Goal: Task Accomplishment & Management: Manage account settings

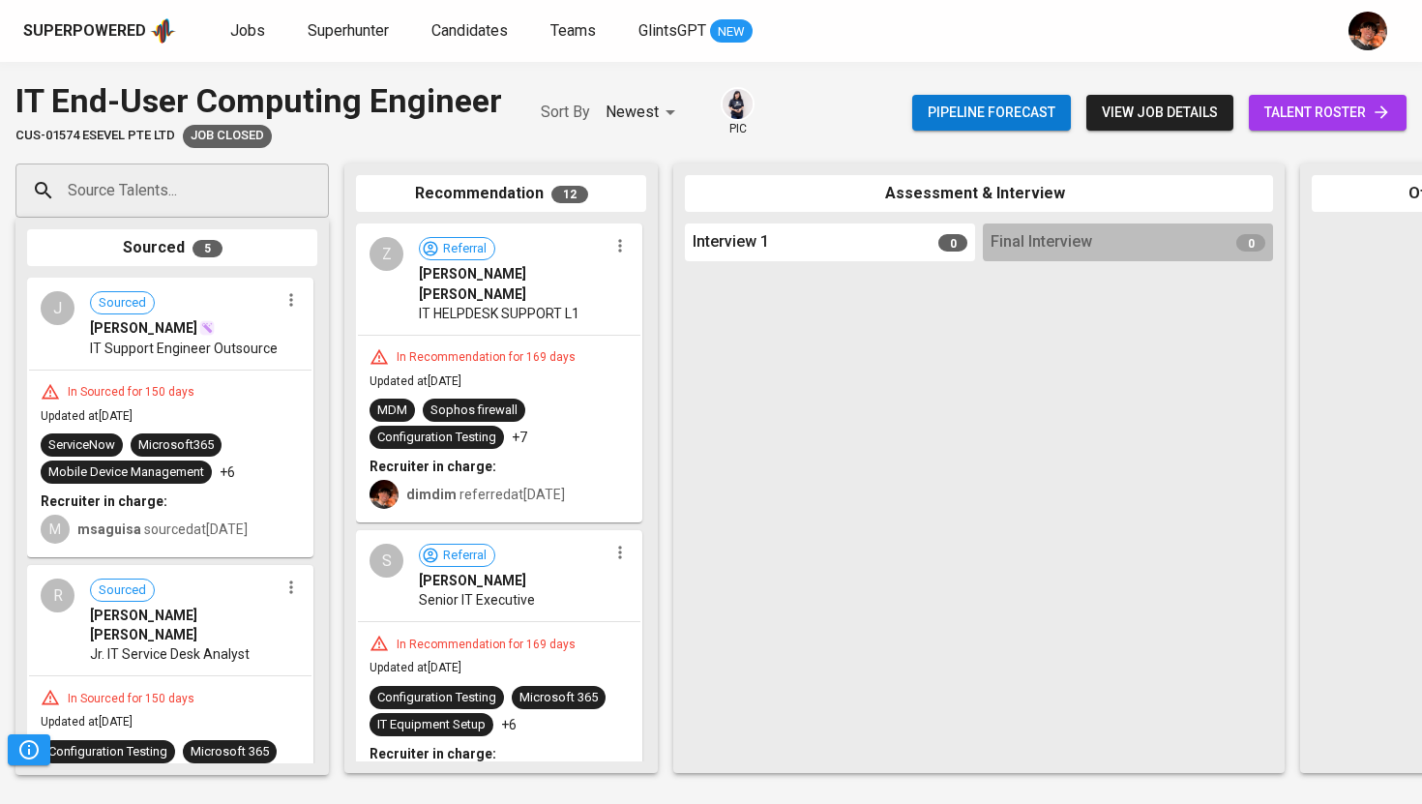
click at [1320, 120] on span "talent roster" at bounding box center [1328, 113] width 127 height 24
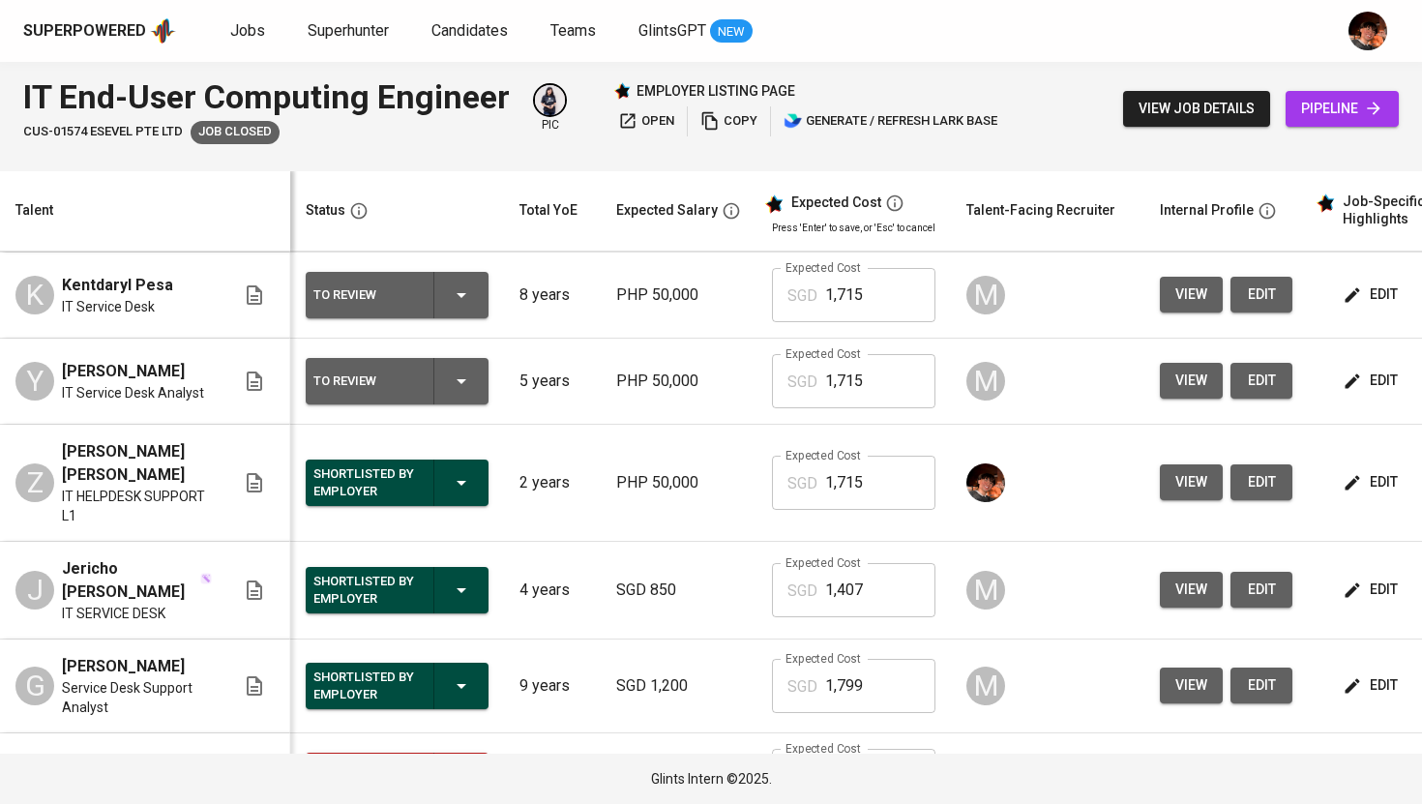
scroll to position [302, 0]
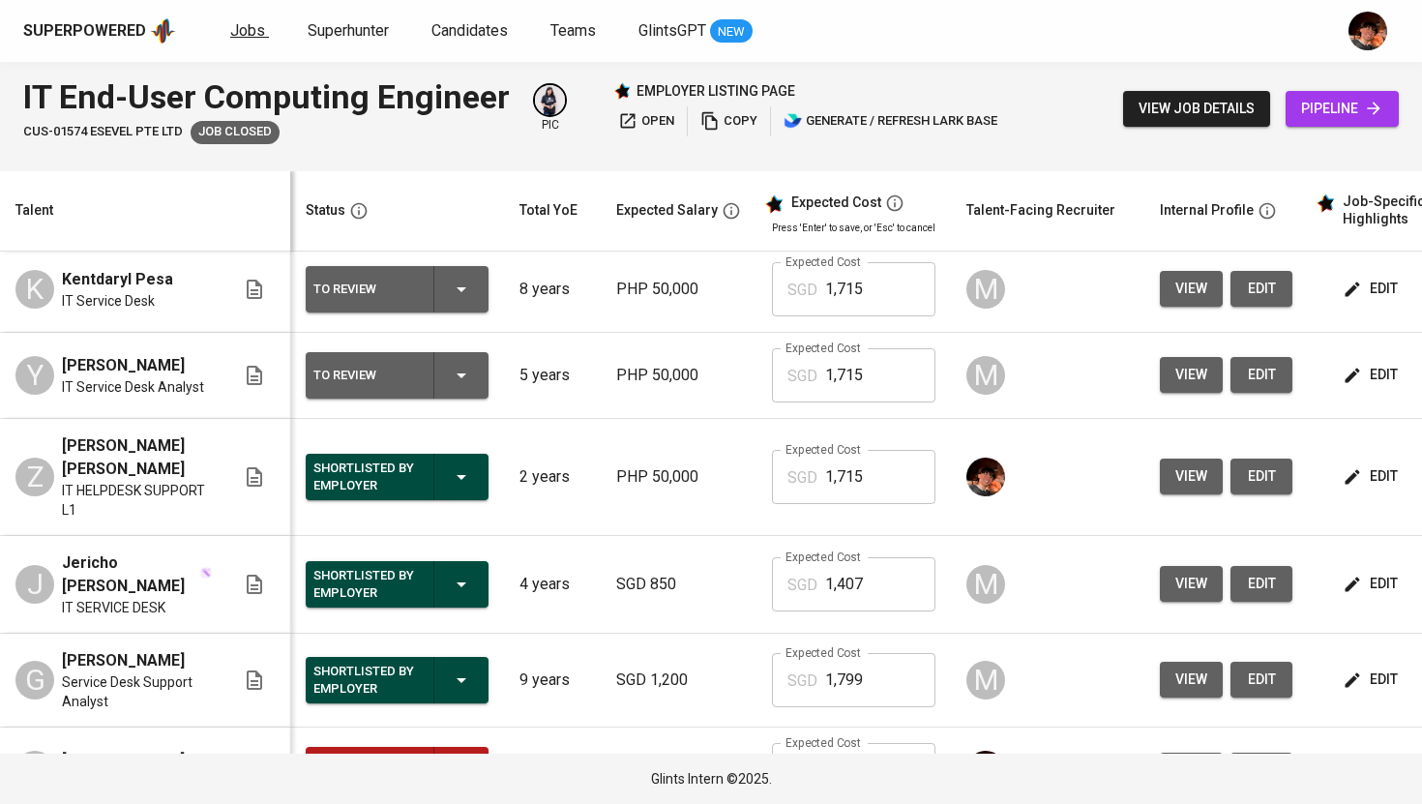
click at [252, 31] on span "Jobs" at bounding box center [247, 30] width 35 height 18
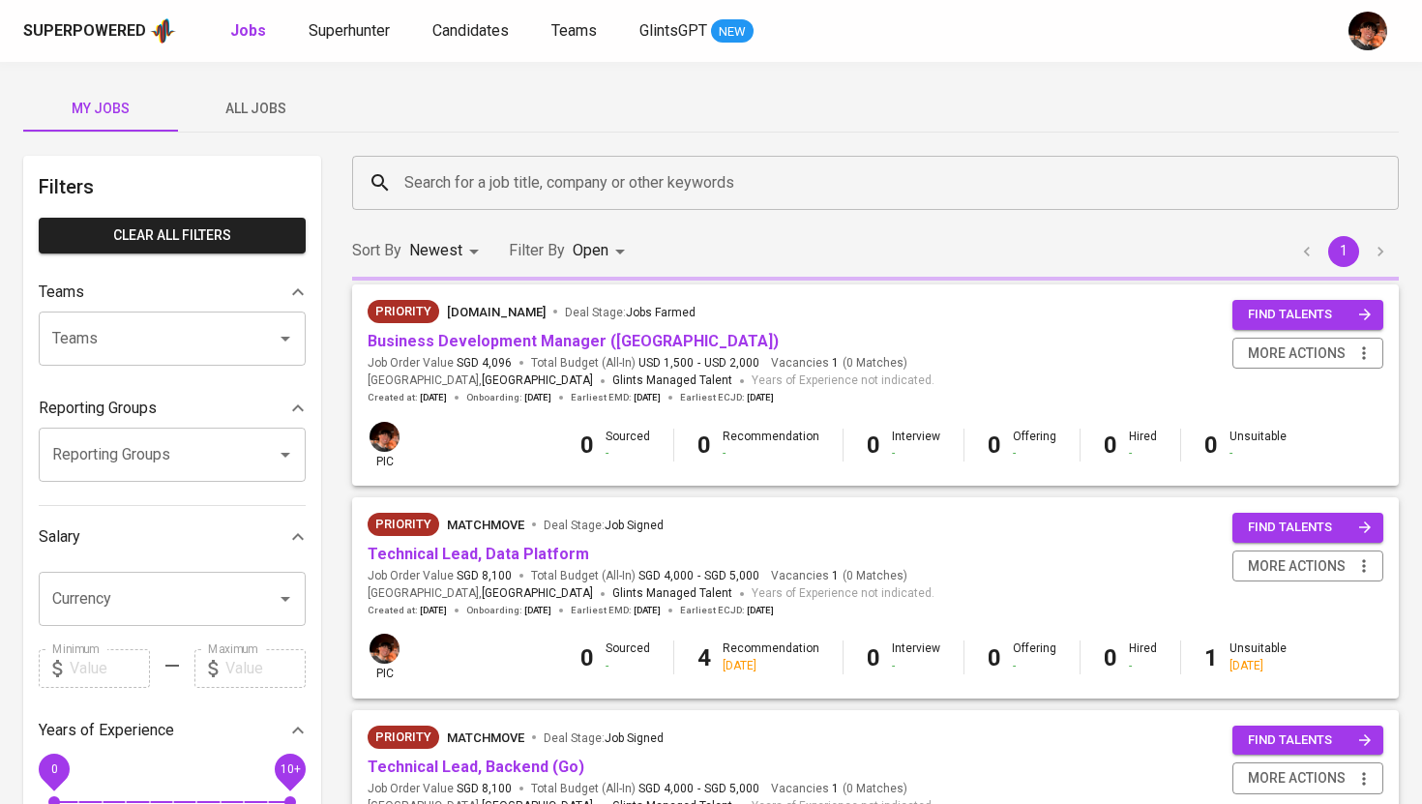
click at [260, 100] on span "All Jobs" at bounding box center [256, 109] width 132 height 24
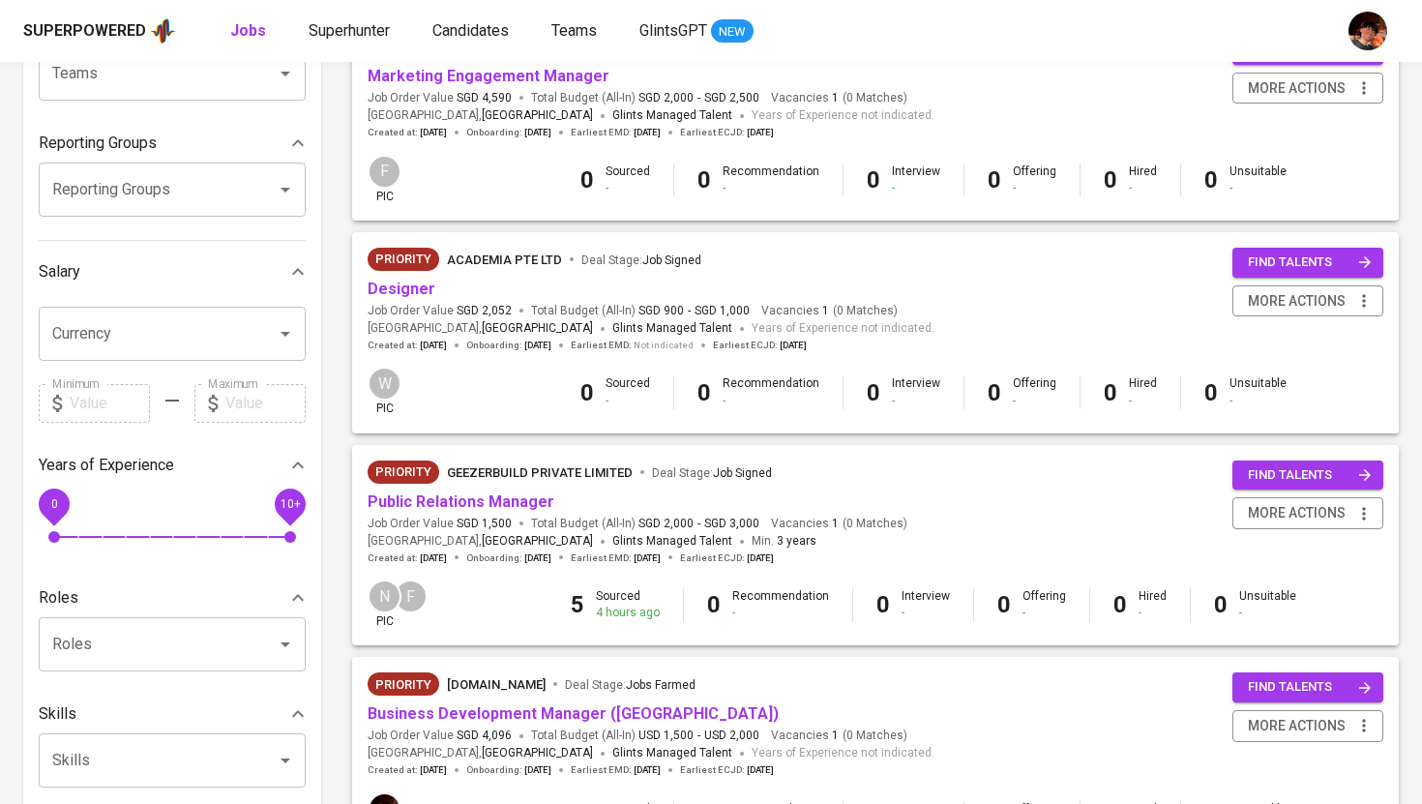
scroll to position [277, 0]
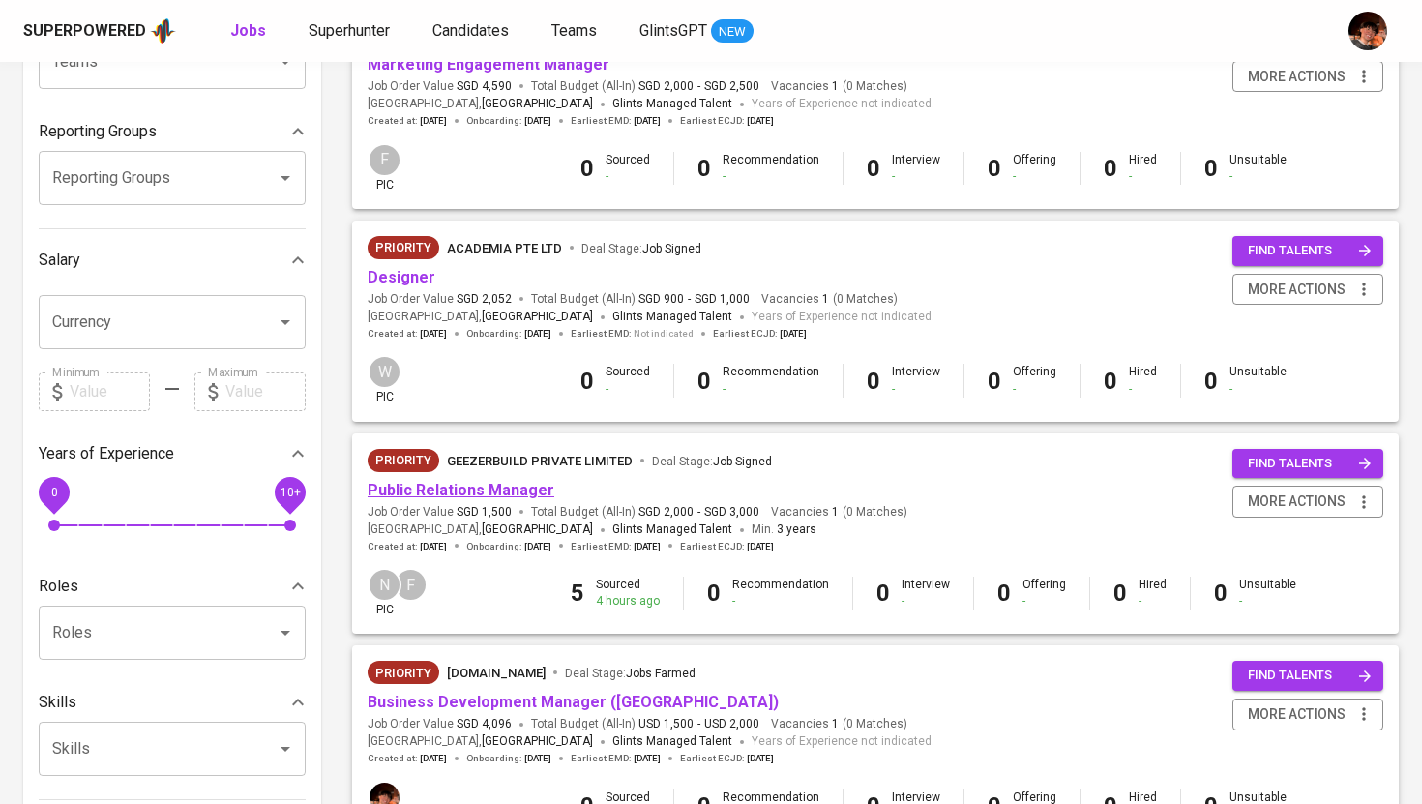
click at [502, 495] on link "Public Relations Manager" at bounding box center [461, 490] width 187 height 18
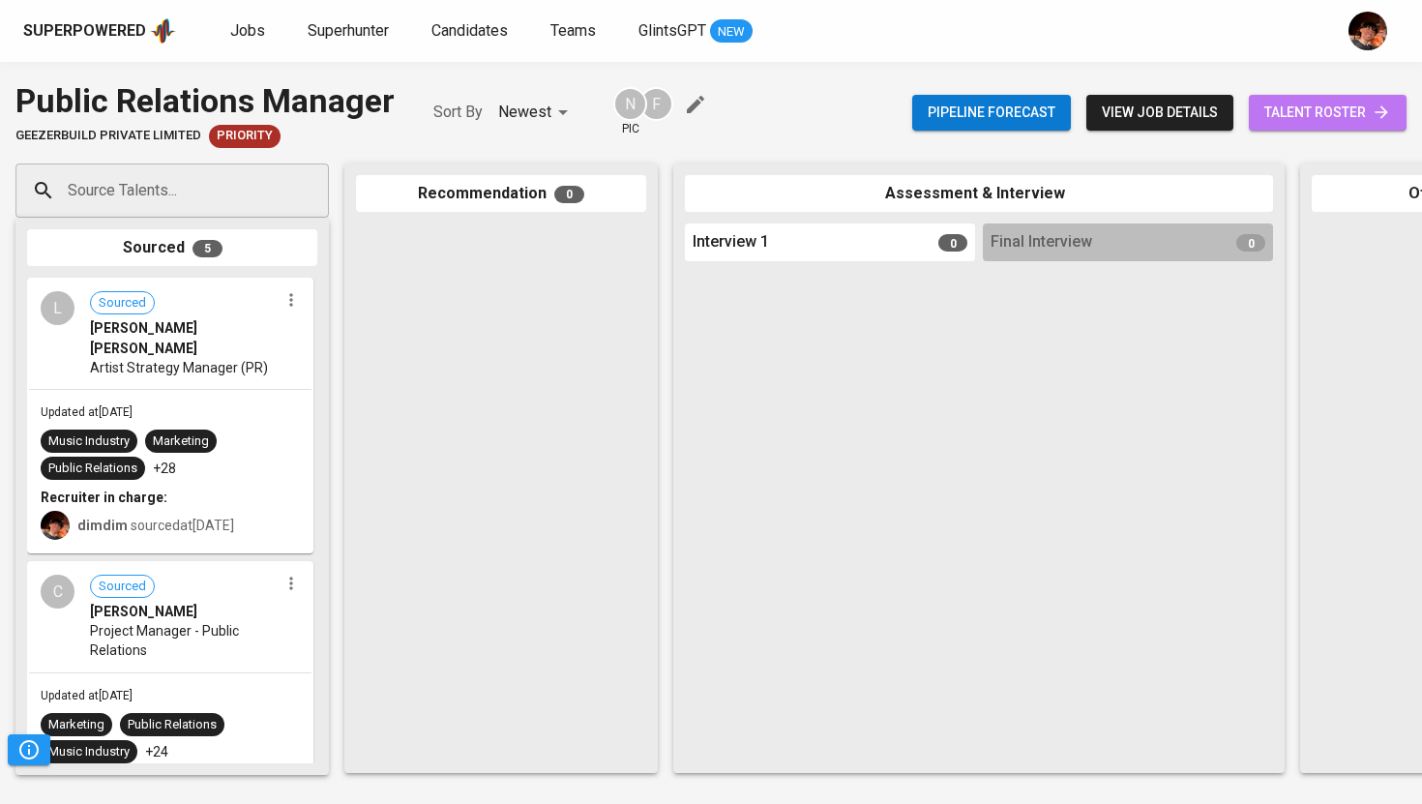
click at [1341, 113] on span "talent roster" at bounding box center [1328, 113] width 127 height 24
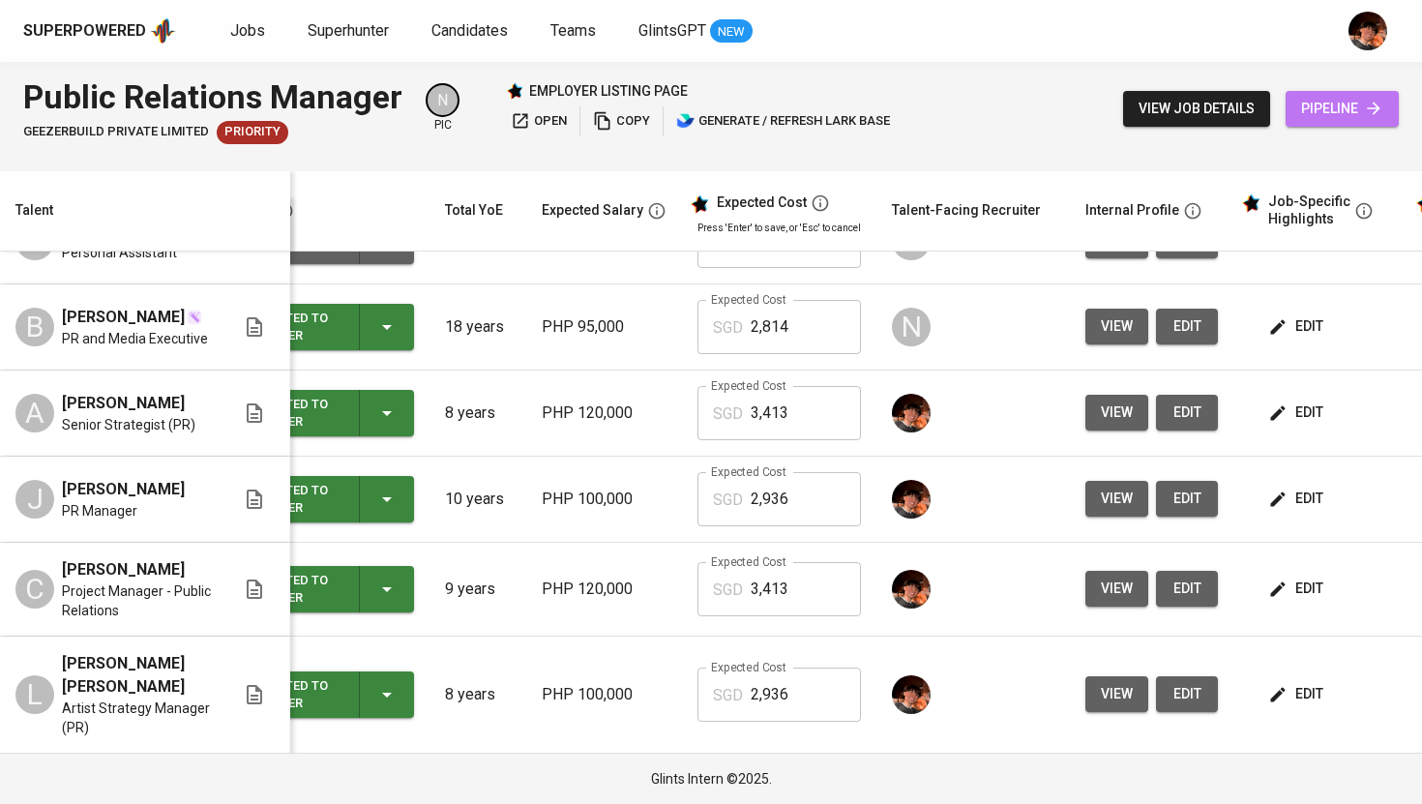
click at [1338, 111] on span "pipeline" at bounding box center [1342, 109] width 82 height 24
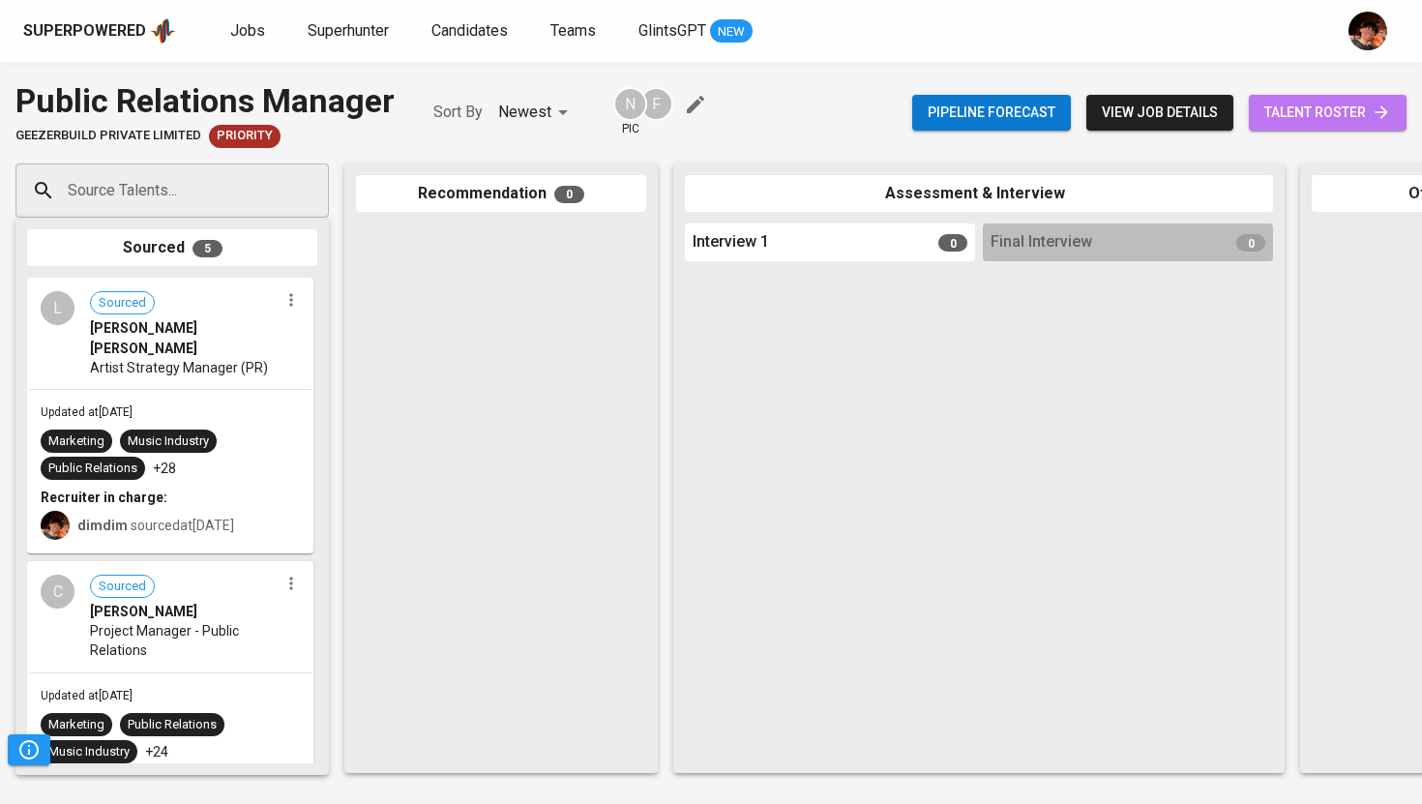
click at [1298, 117] on span "talent roster" at bounding box center [1328, 113] width 127 height 24
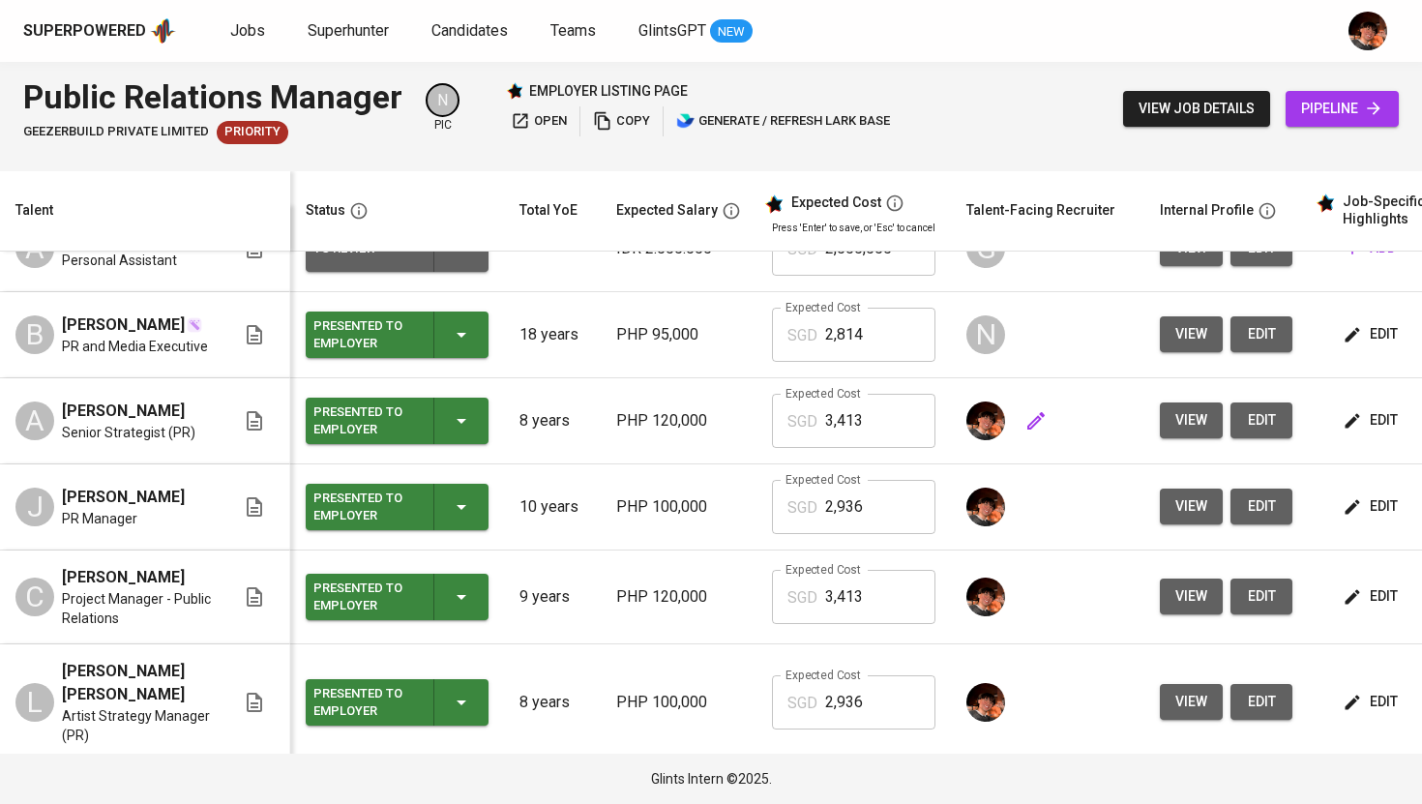
scroll to position [76, 0]
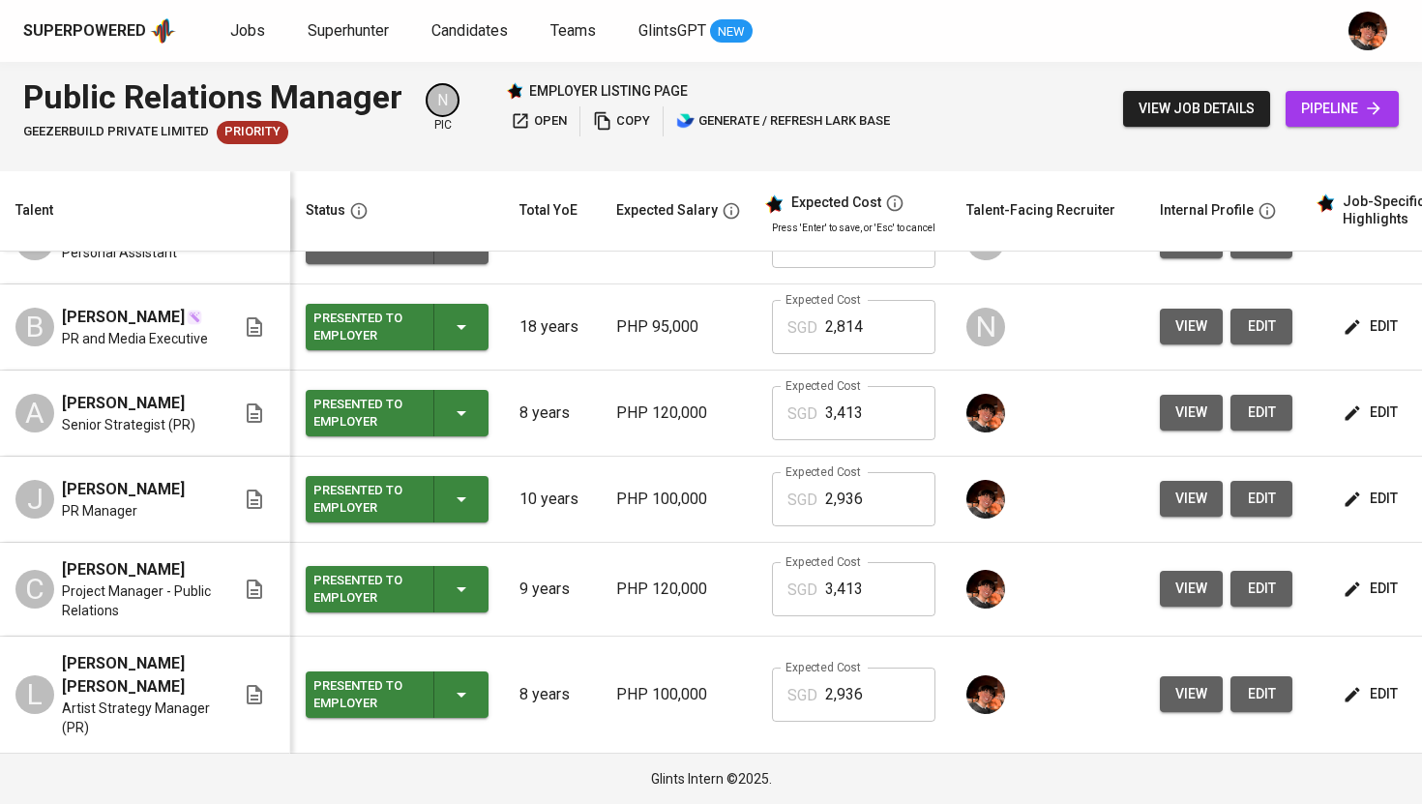
click at [1372, 690] on span "edit" at bounding box center [1372, 694] width 51 height 24
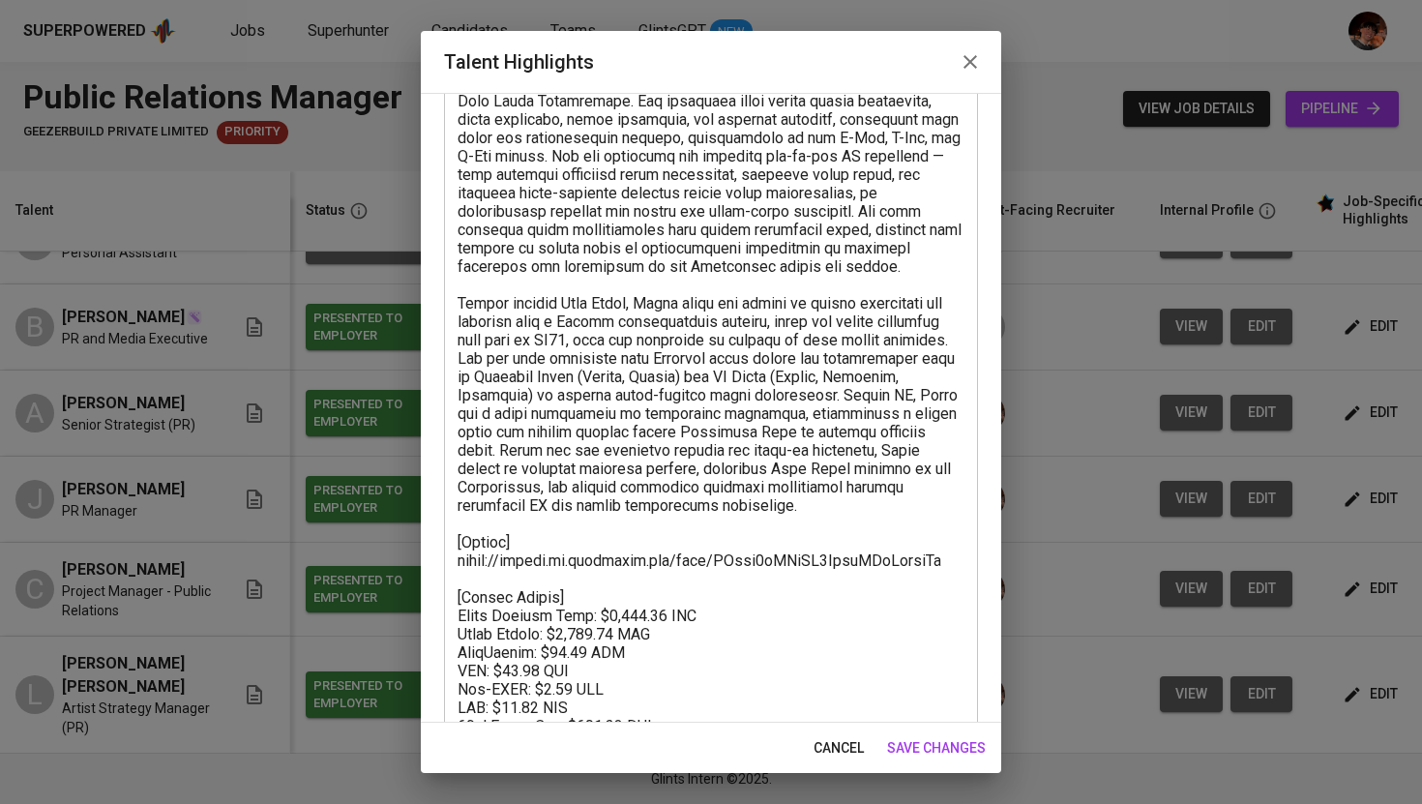
scroll to position [237, 0]
click at [968, 72] on icon "button" at bounding box center [970, 61] width 23 height 23
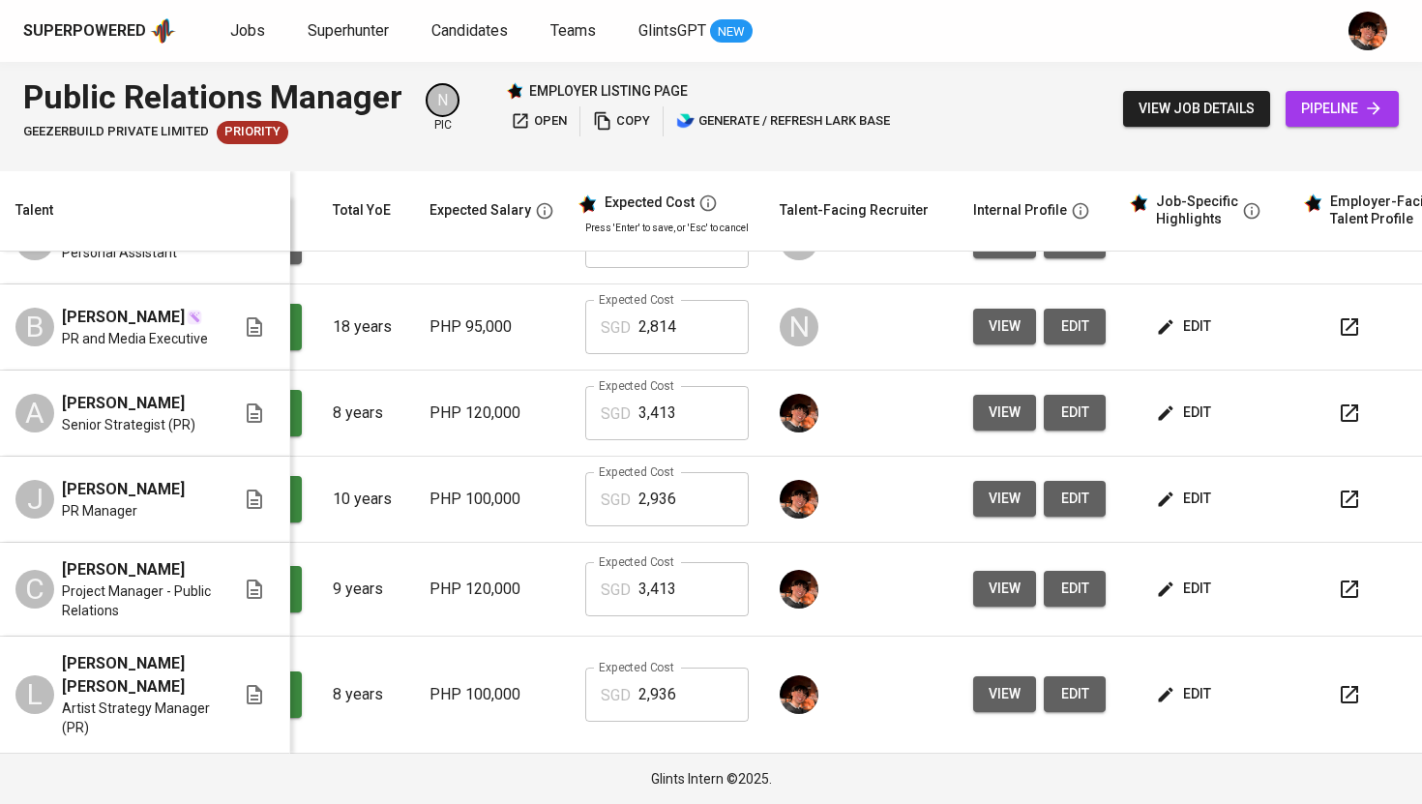
scroll to position [76, 217]
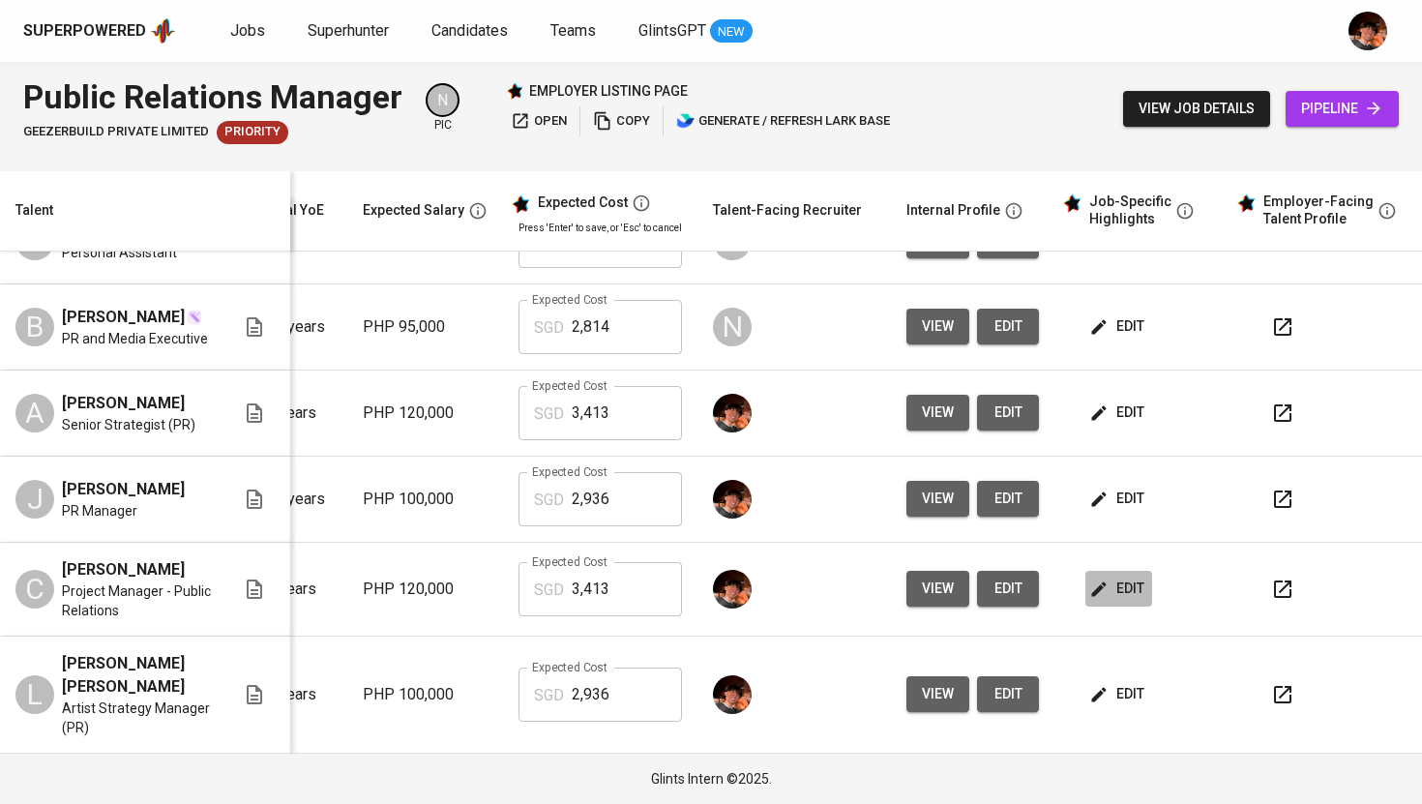
click at [1103, 595] on span "edit" at bounding box center [1118, 589] width 51 height 24
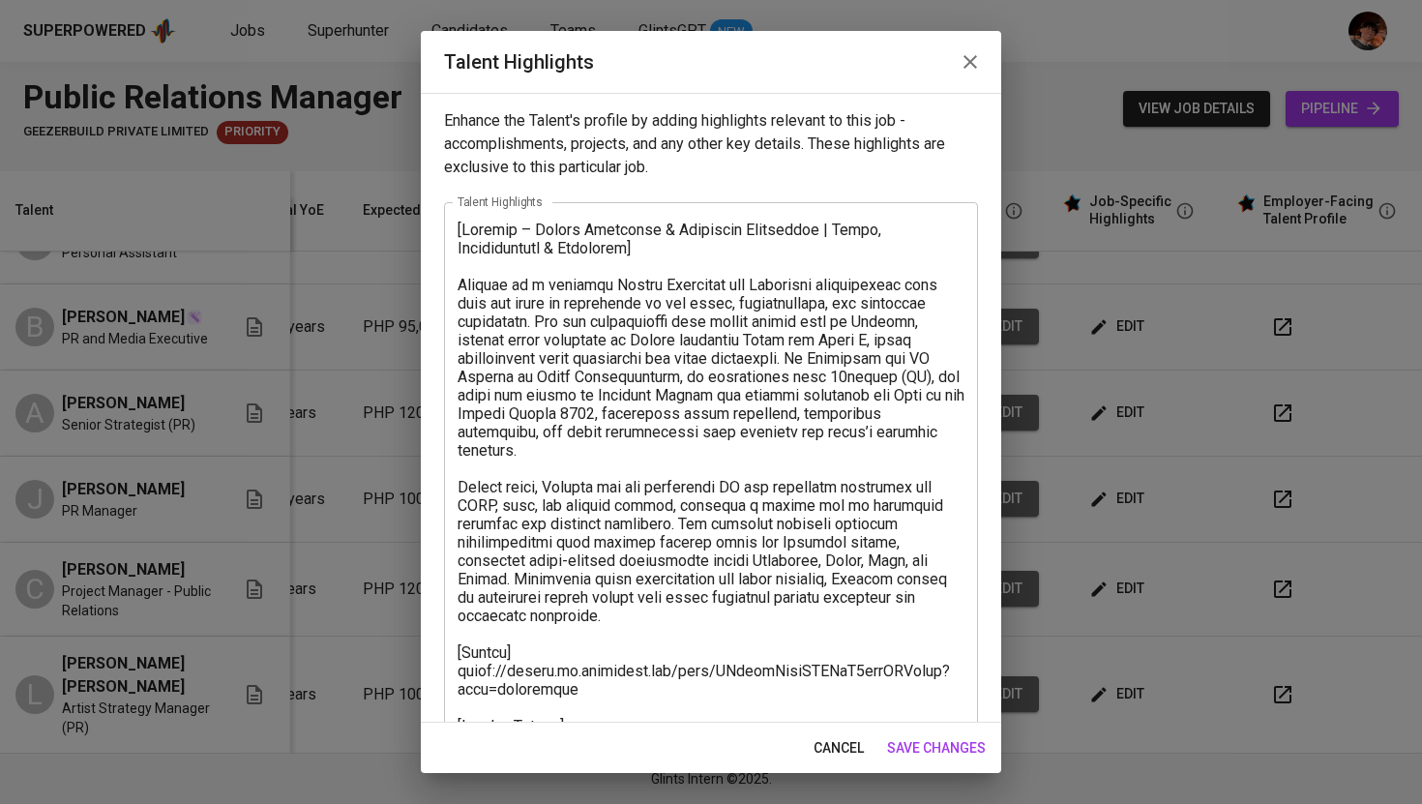
click at [969, 65] on icon "button" at bounding box center [970, 61] width 23 height 23
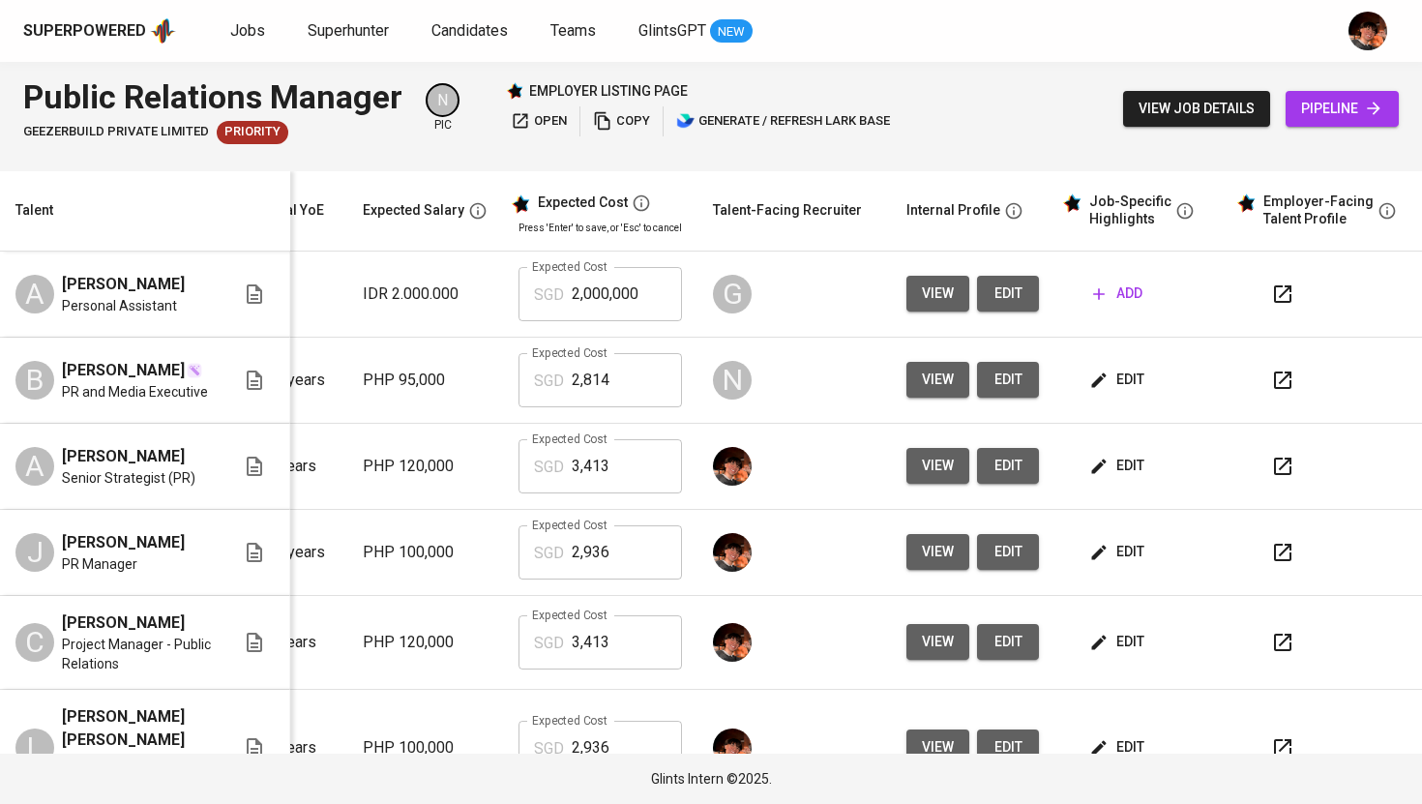
click at [1107, 391] on span "edit" at bounding box center [1118, 380] width 51 height 24
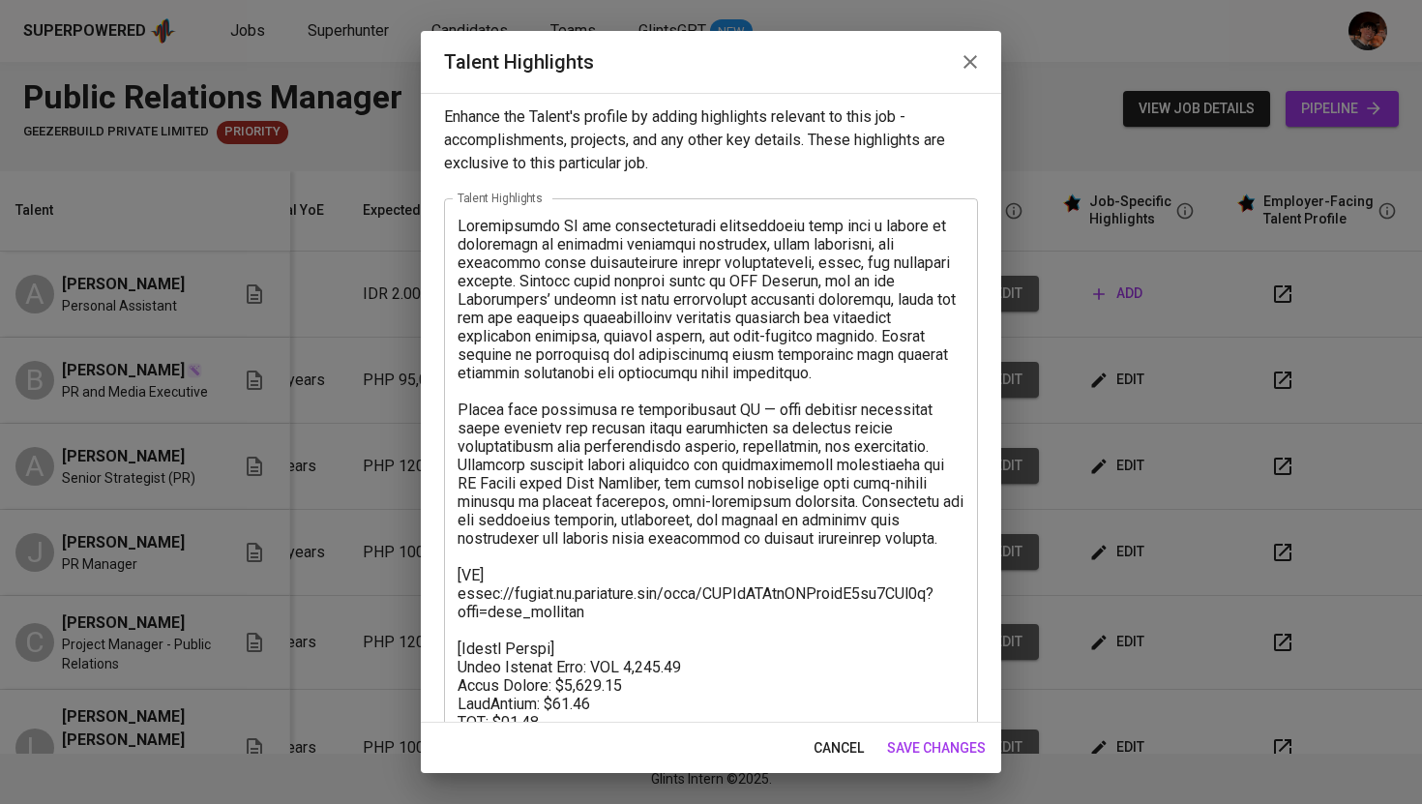
click at [980, 56] on icon "button" at bounding box center [970, 61] width 23 height 23
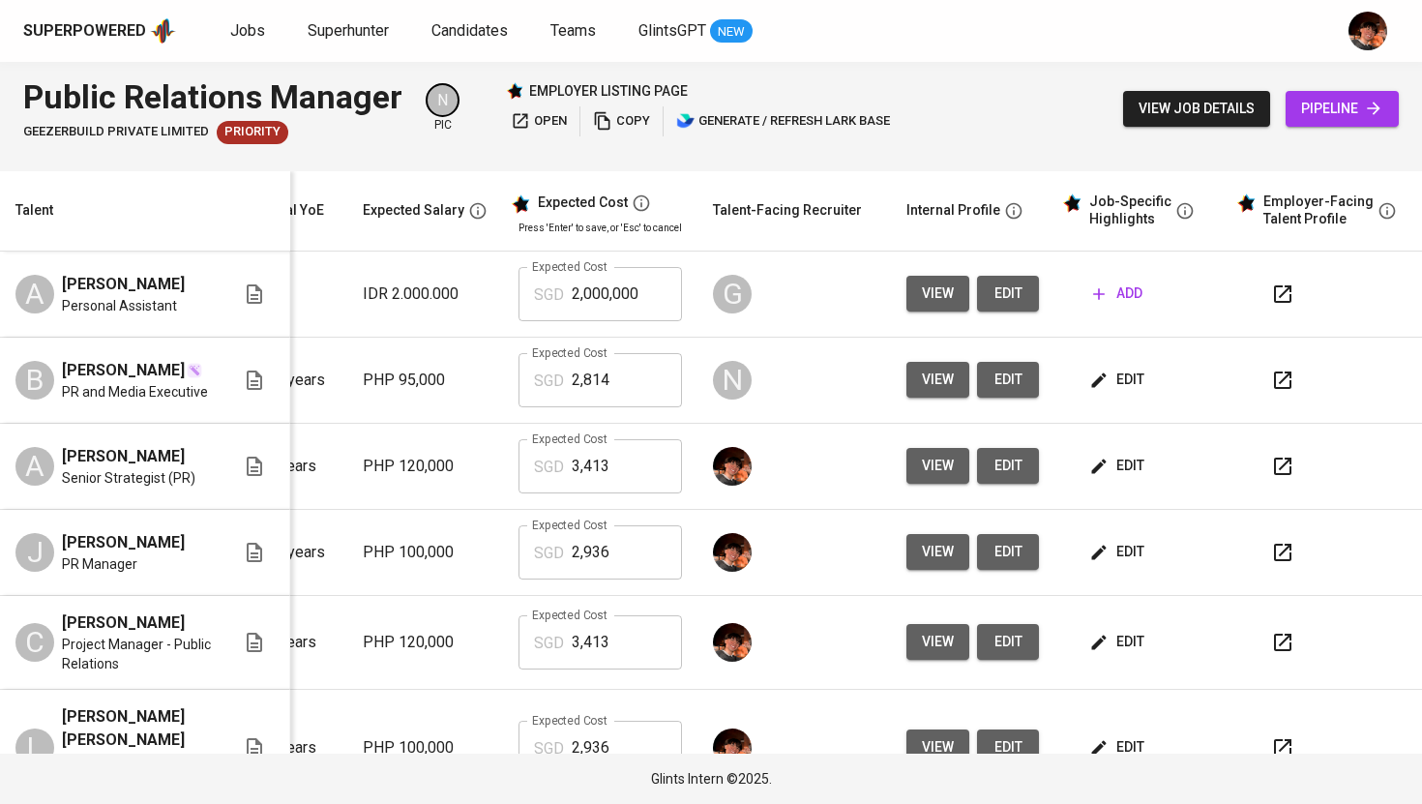
click at [1098, 478] on span "edit" at bounding box center [1118, 466] width 51 height 24
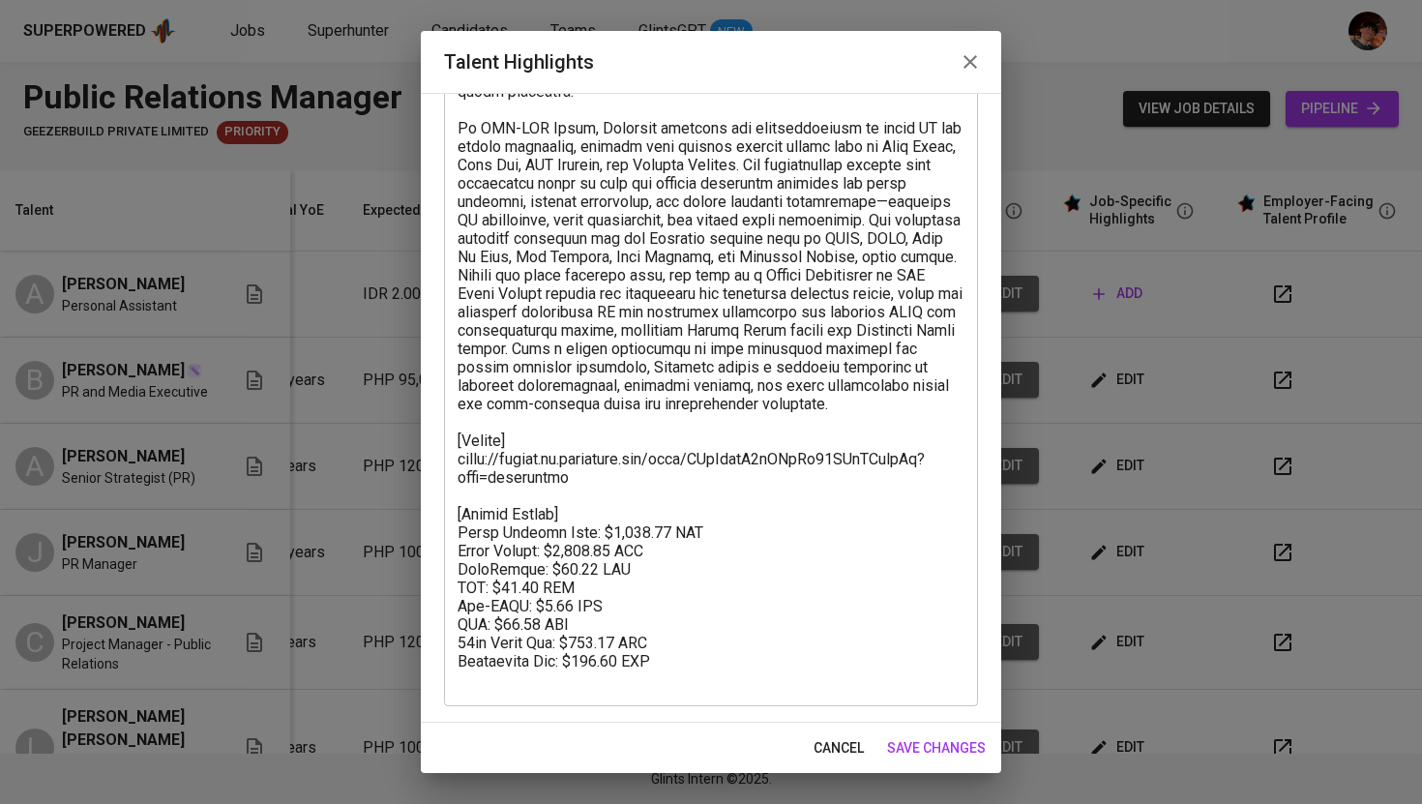
click at [970, 61] on icon "button" at bounding box center [971, 62] width 14 height 14
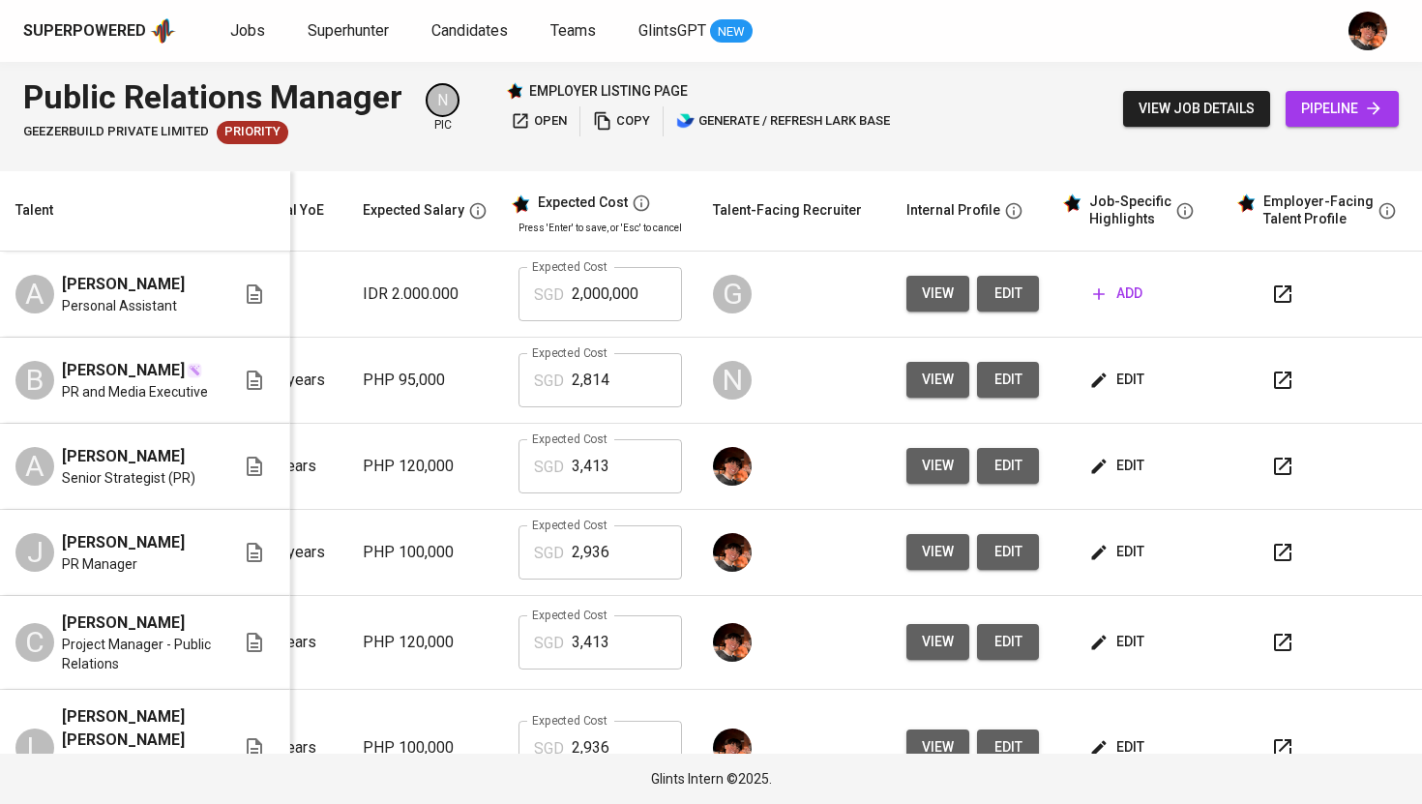
click at [1100, 380] on span "edit" at bounding box center [1118, 380] width 51 height 24
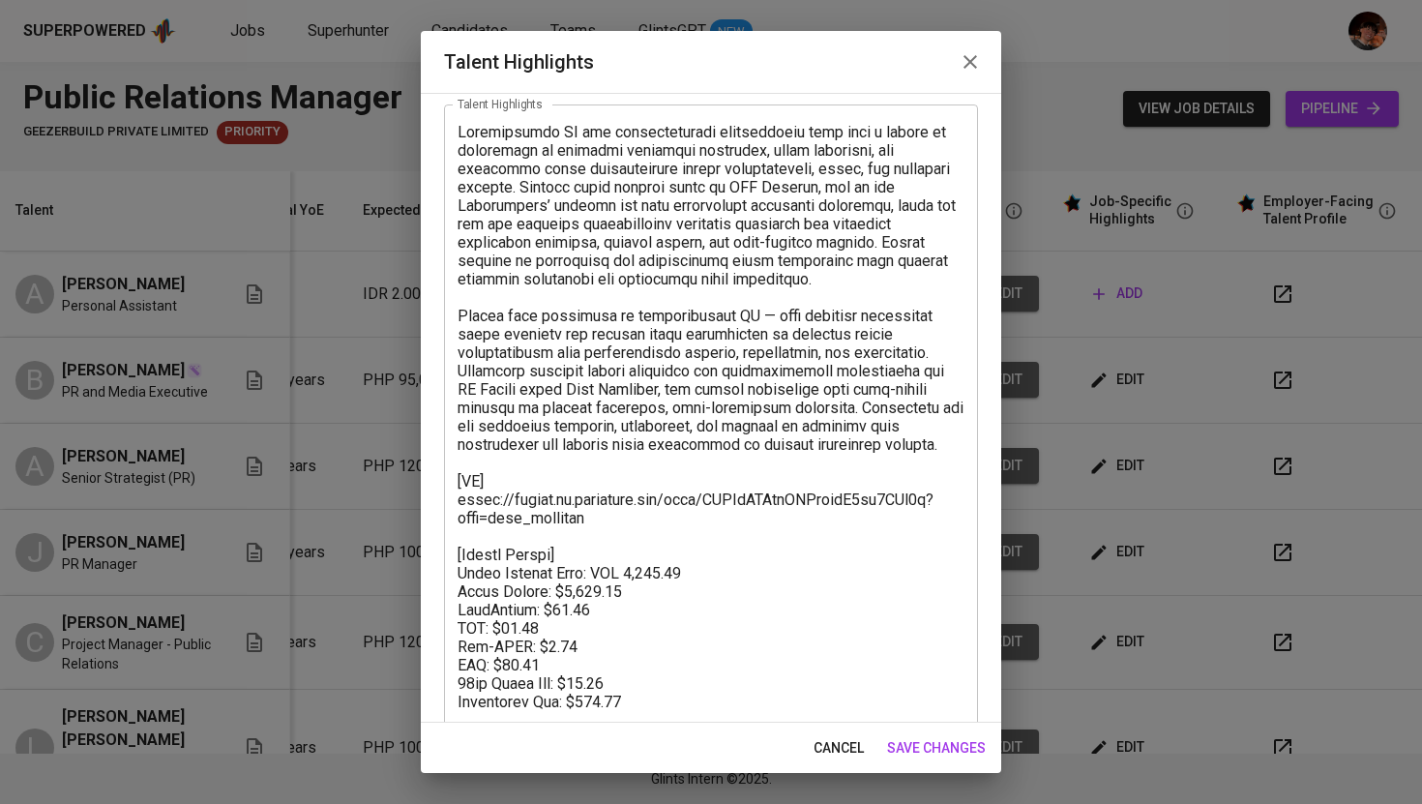
scroll to position [120, 0]
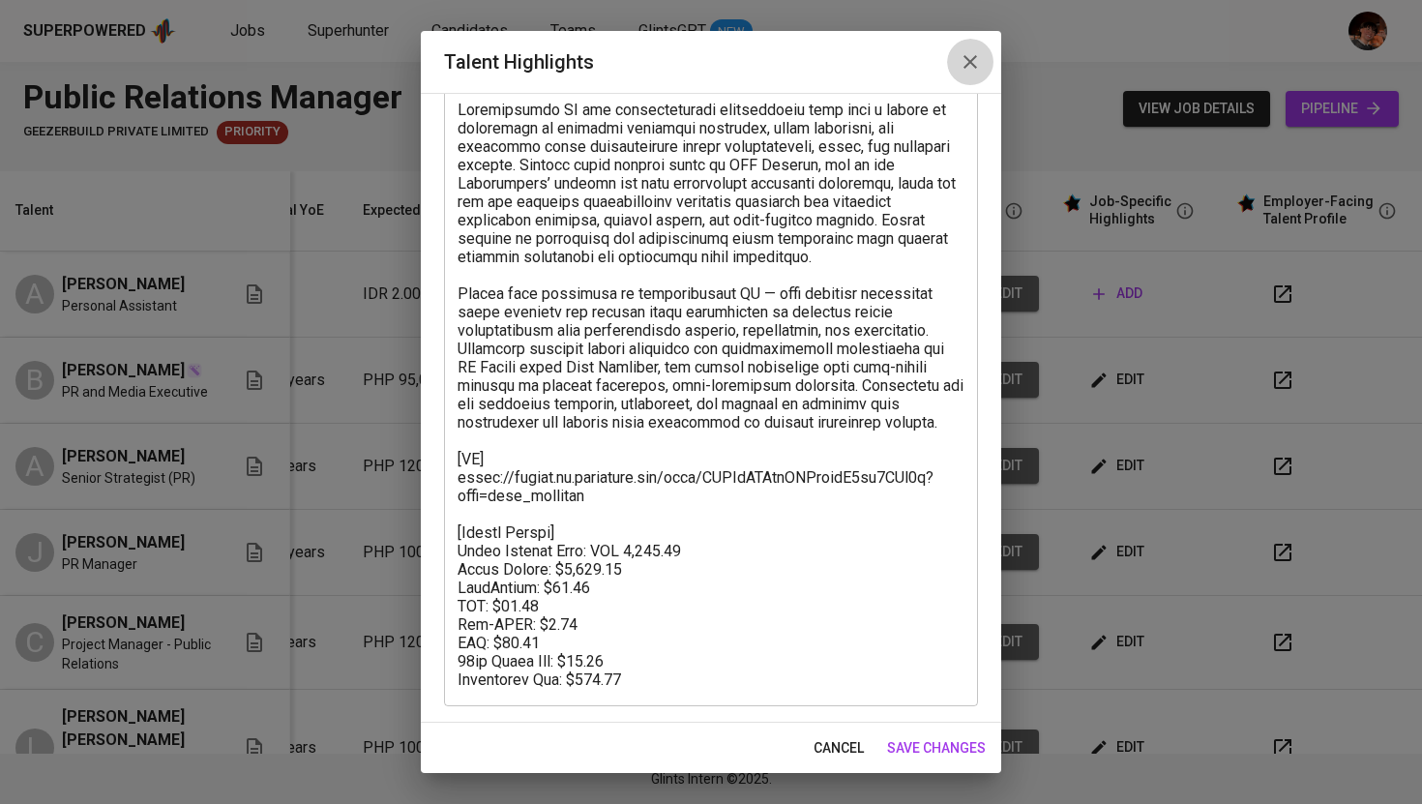
click at [978, 68] on icon "button" at bounding box center [970, 61] width 23 height 23
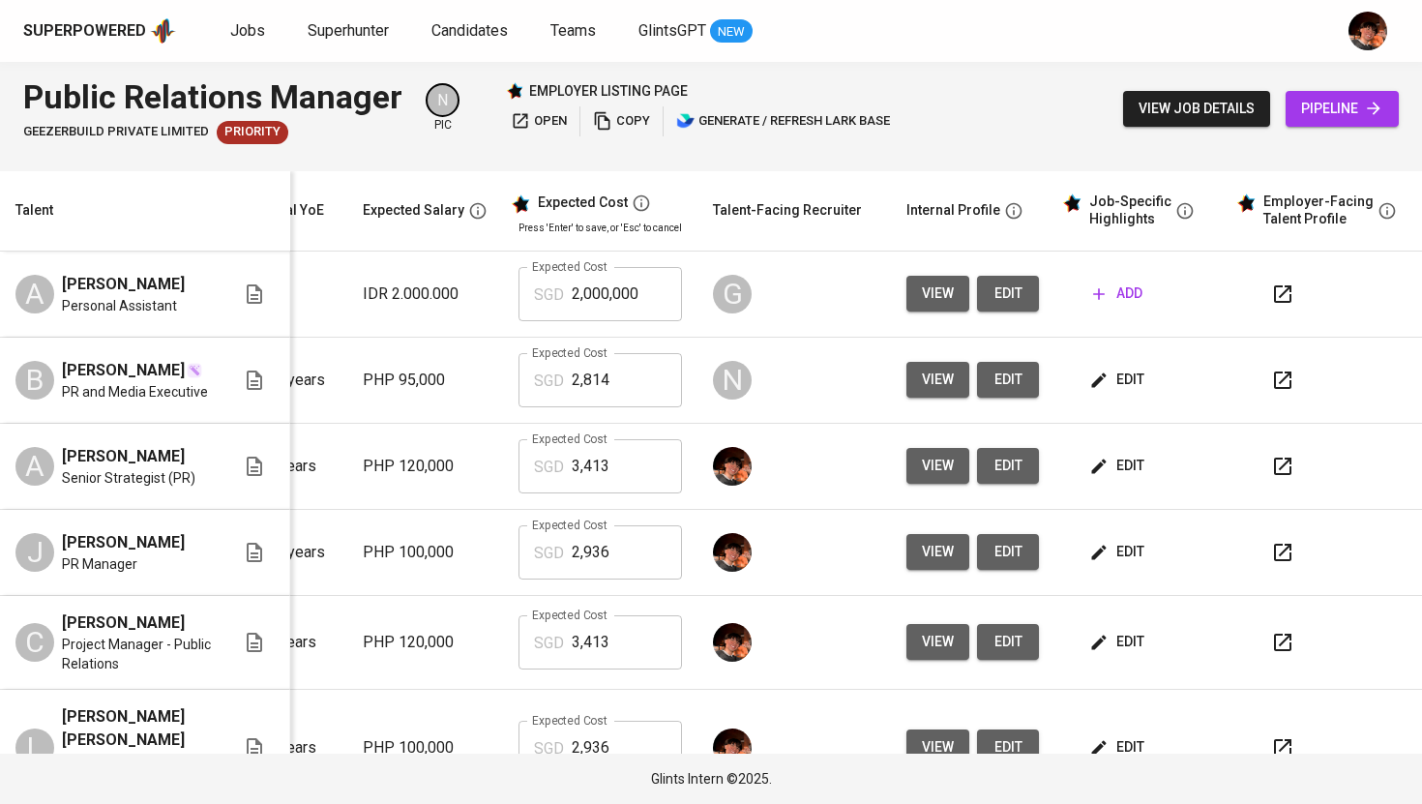
scroll to position [76, 263]
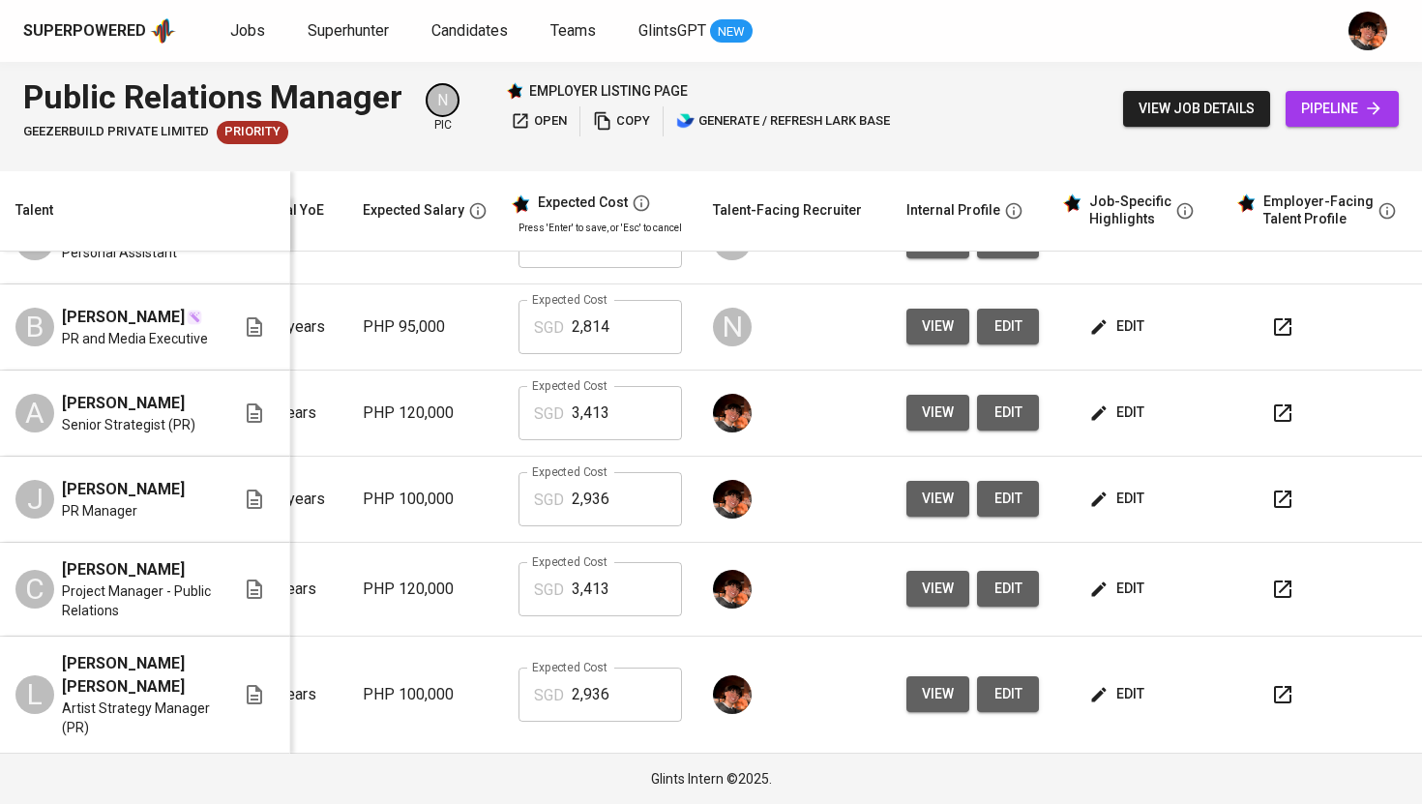
click at [511, 116] on icon "button" at bounding box center [520, 120] width 19 height 19
